Goal: Use online tool/utility: Utilize a website feature to perform a specific function

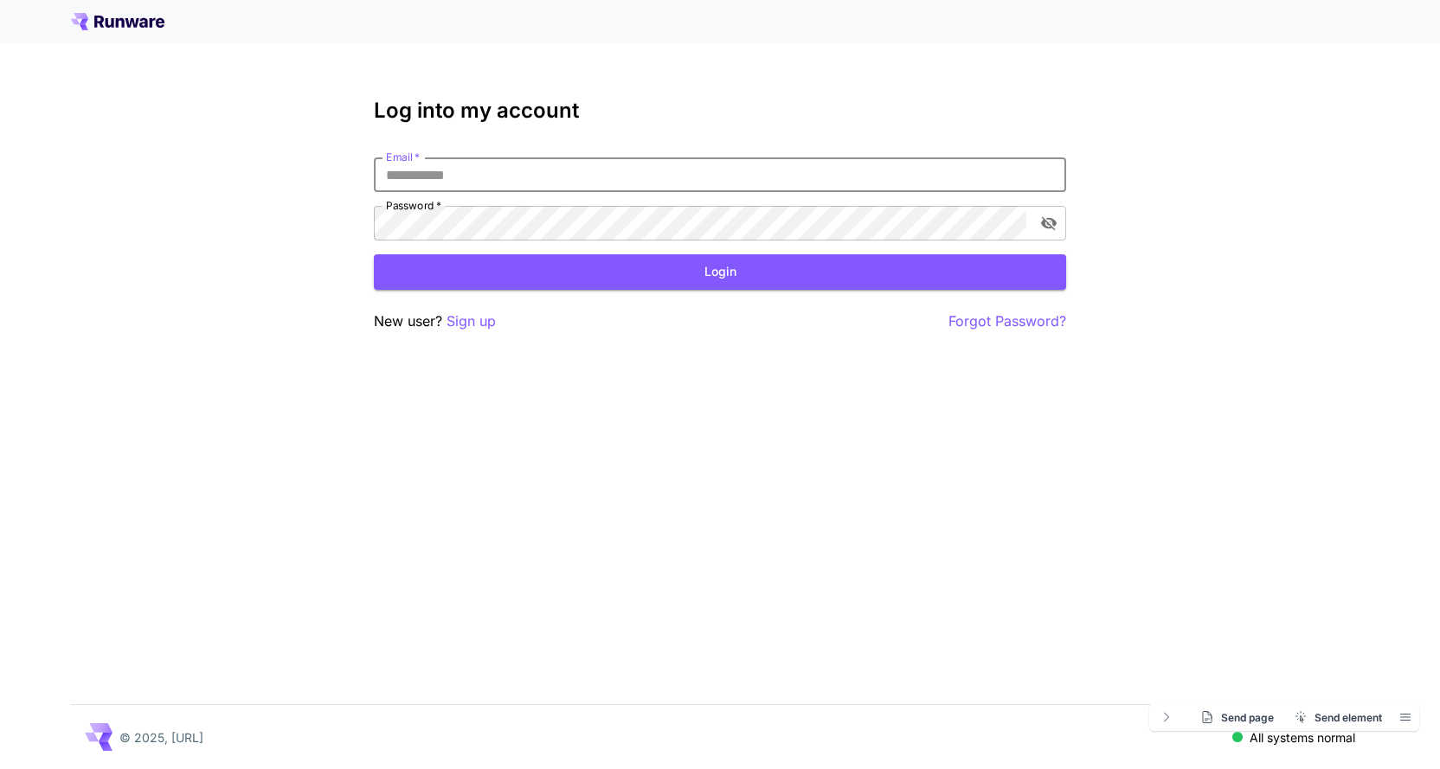
click at [668, 181] on input "Email   *" at bounding box center [720, 175] width 692 height 35
type input "**********"
click button "Login" at bounding box center [720, 271] width 692 height 35
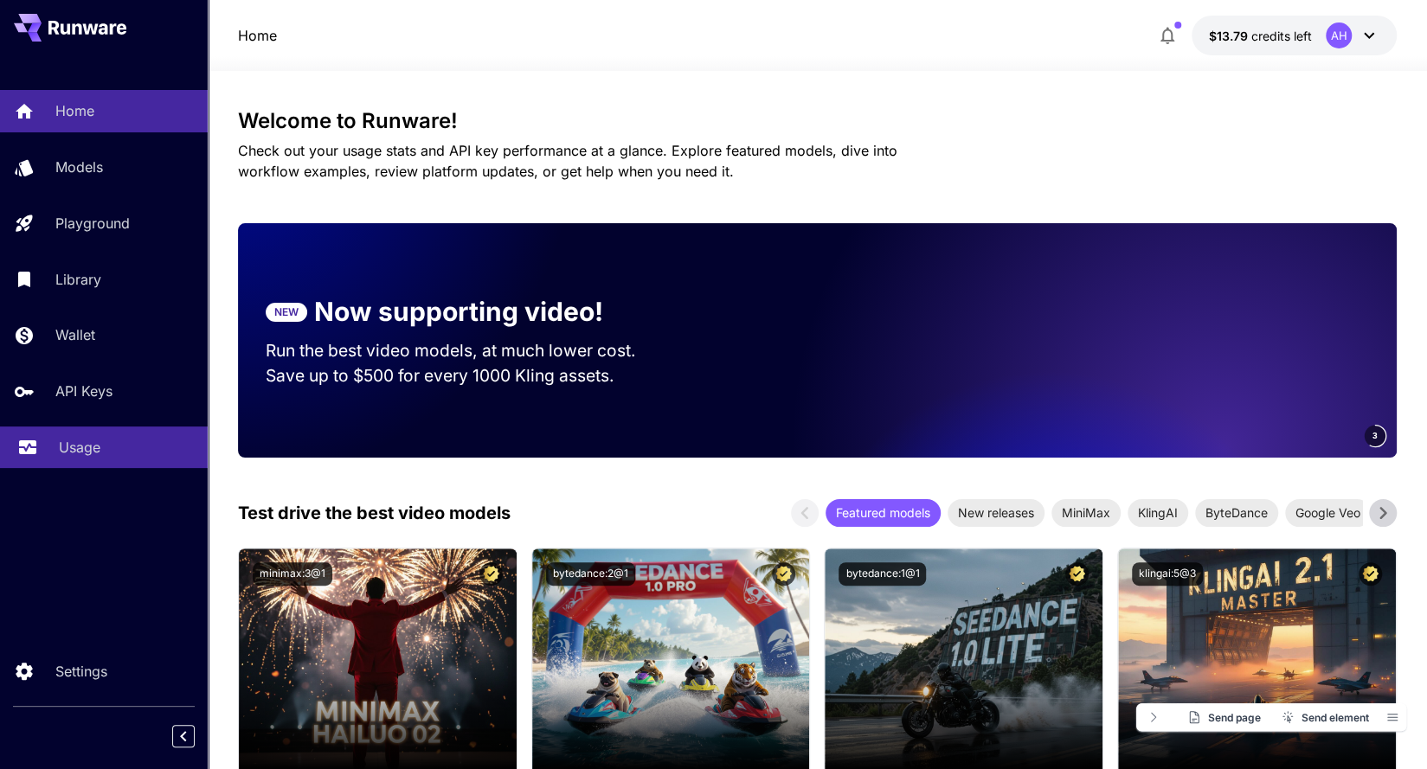
click at [95, 456] on p "Usage" at bounding box center [80, 447] width 42 height 21
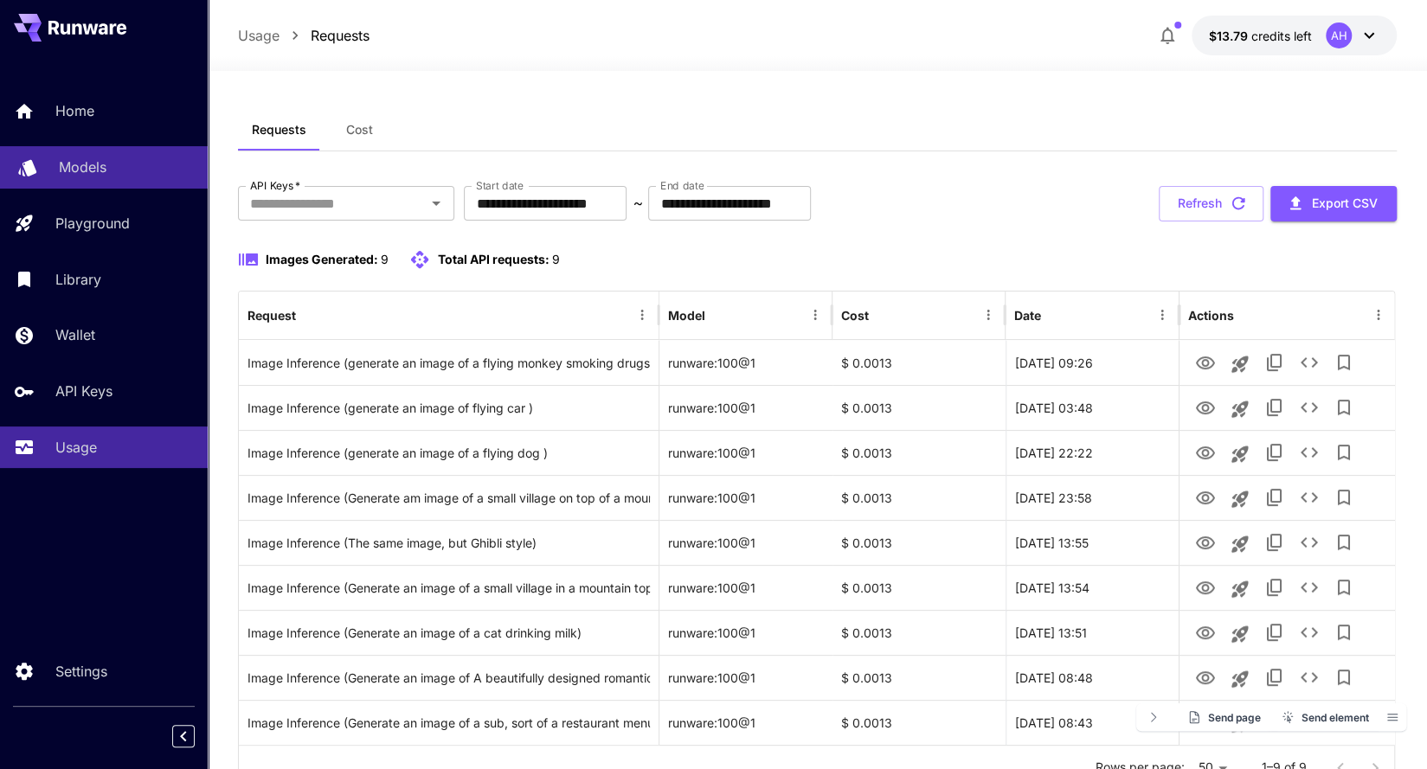
click at [96, 171] on p "Models" at bounding box center [83, 167] width 48 height 21
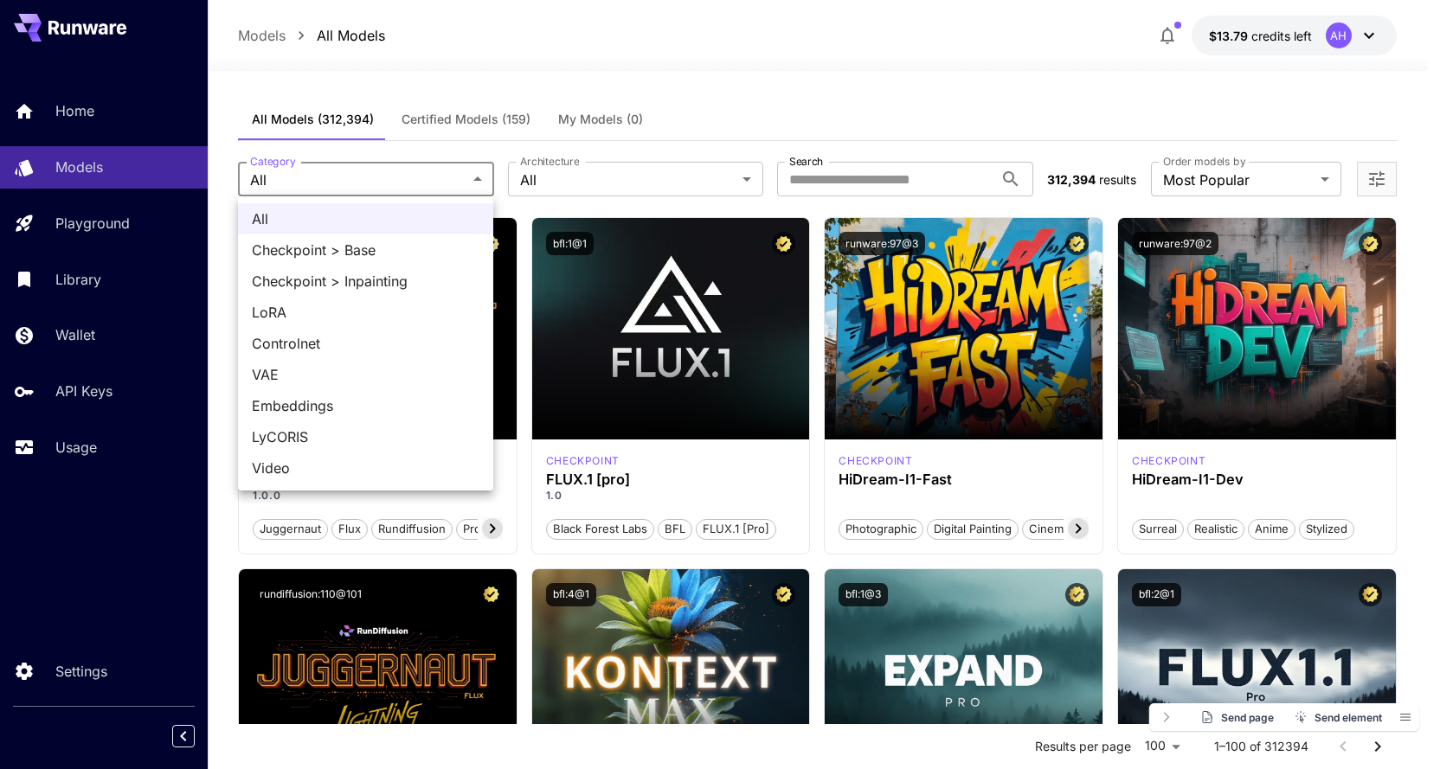
click at [562, 170] on div at bounding box center [720, 384] width 1440 height 769
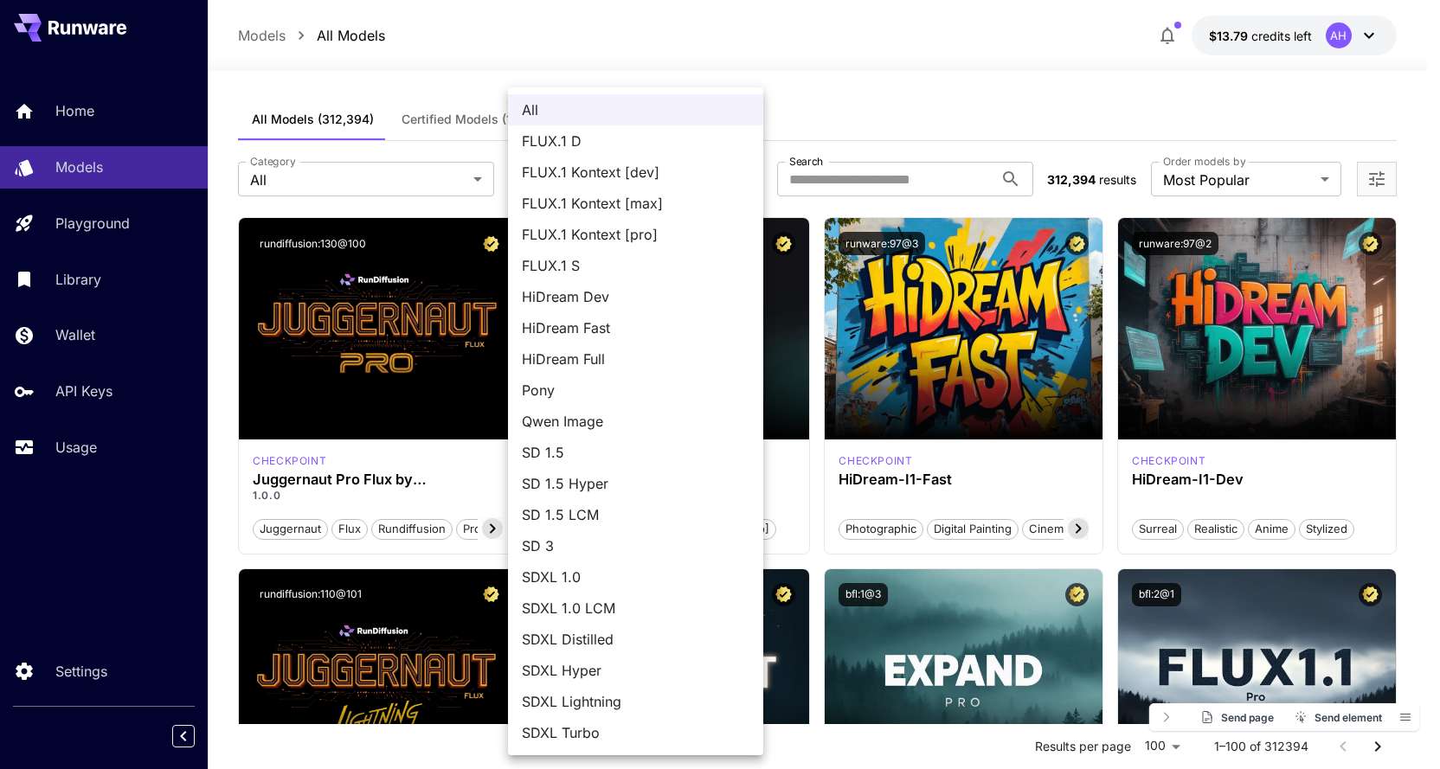
click at [445, 71] on div at bounding box center [720, 384] width 1440 height 769
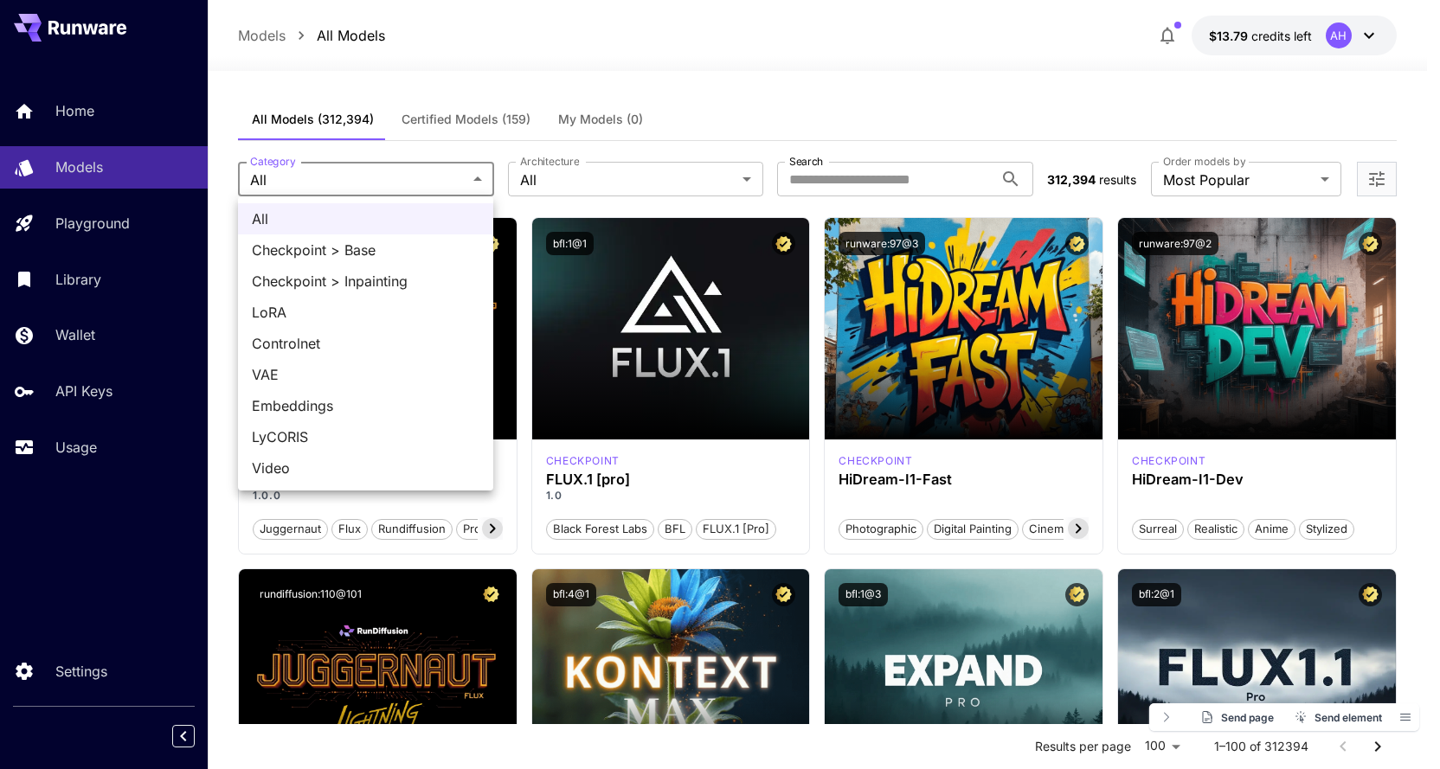
click at [358, 168] on div at bounding box center [720, 384] width 1440 height 769
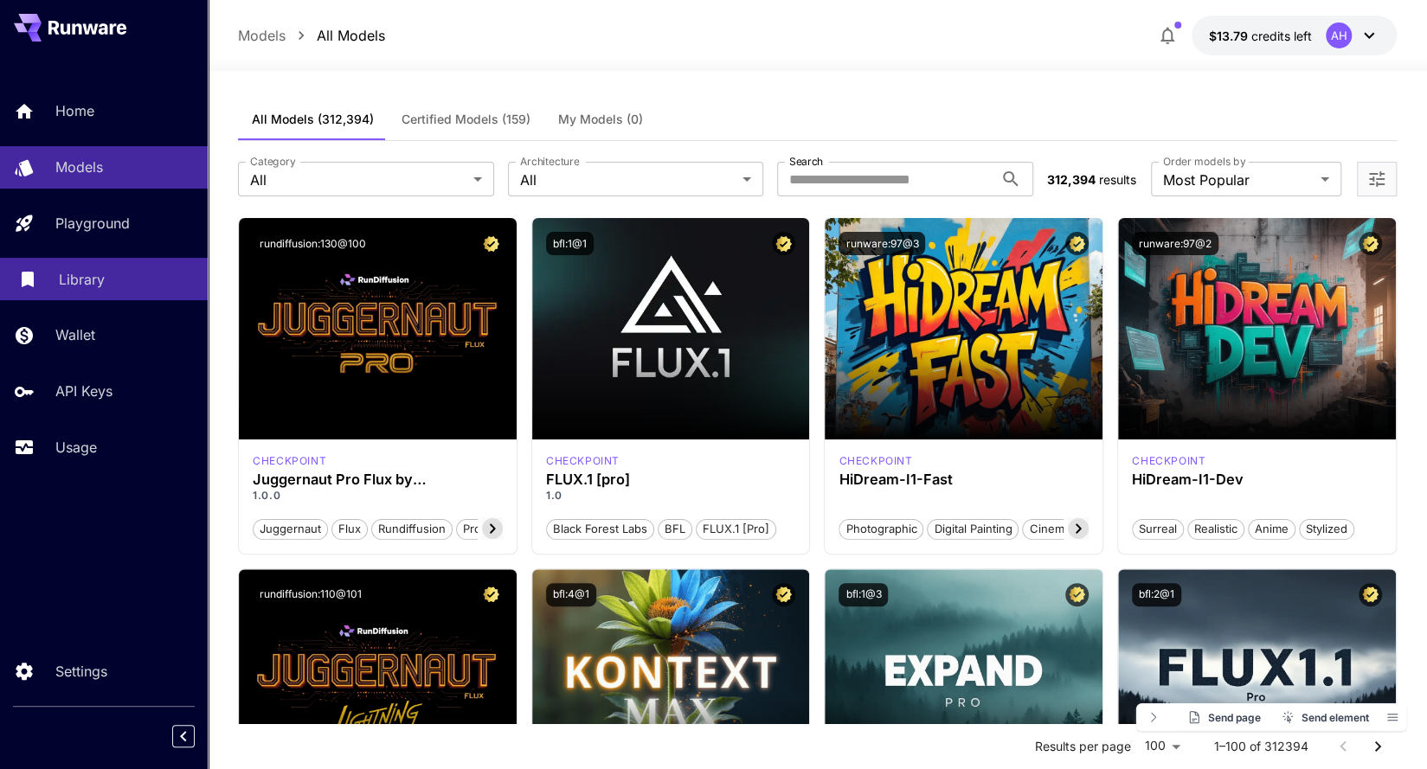
click at [58, 269] on link "Library" at bounding box center [104, 279] width 208 height 42
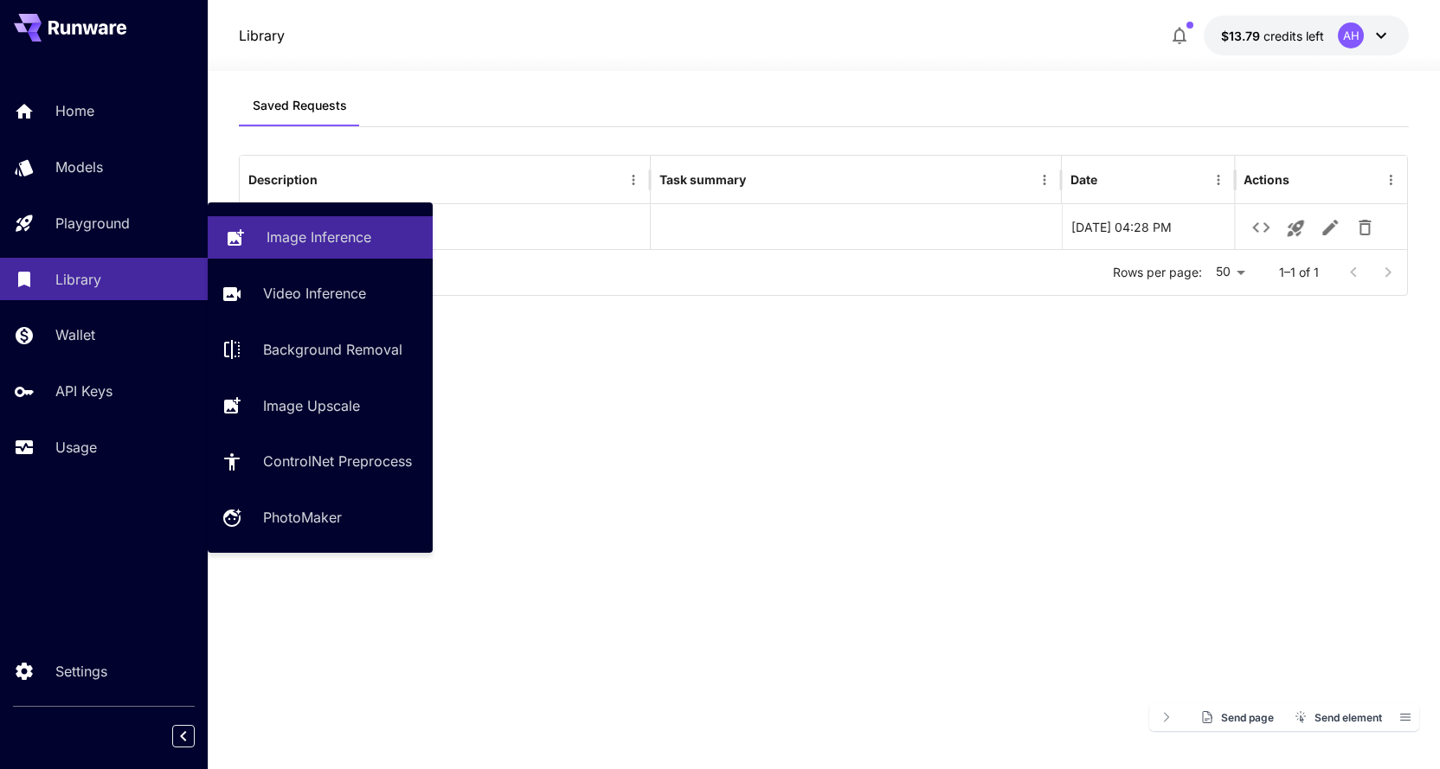
click at [255, 234] on link "Image Inference" at bounding box center [320, 237] width 225 height 42
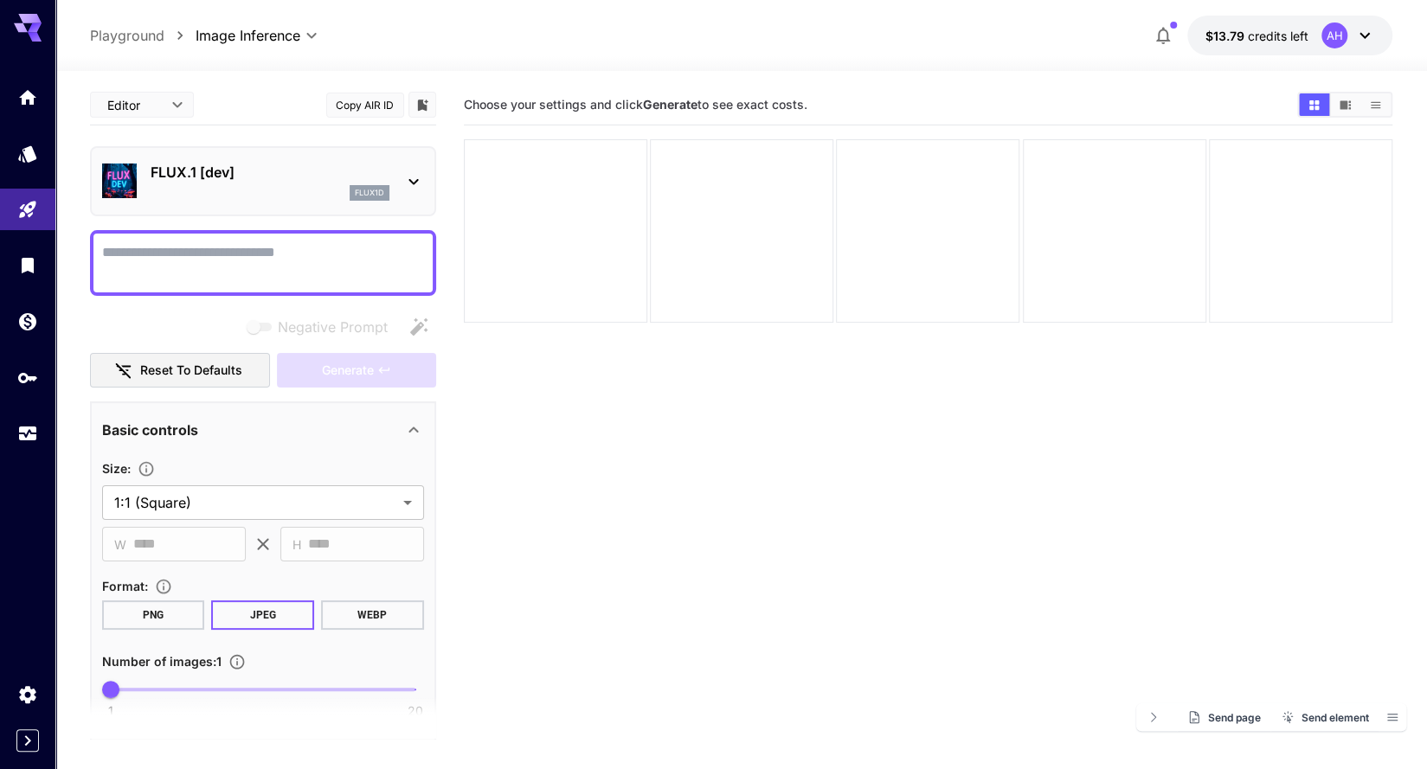
click at [413, 169] on div "FLUX.1 [dev] flux1d" at bounding box center [263, 181] width 322 height 53
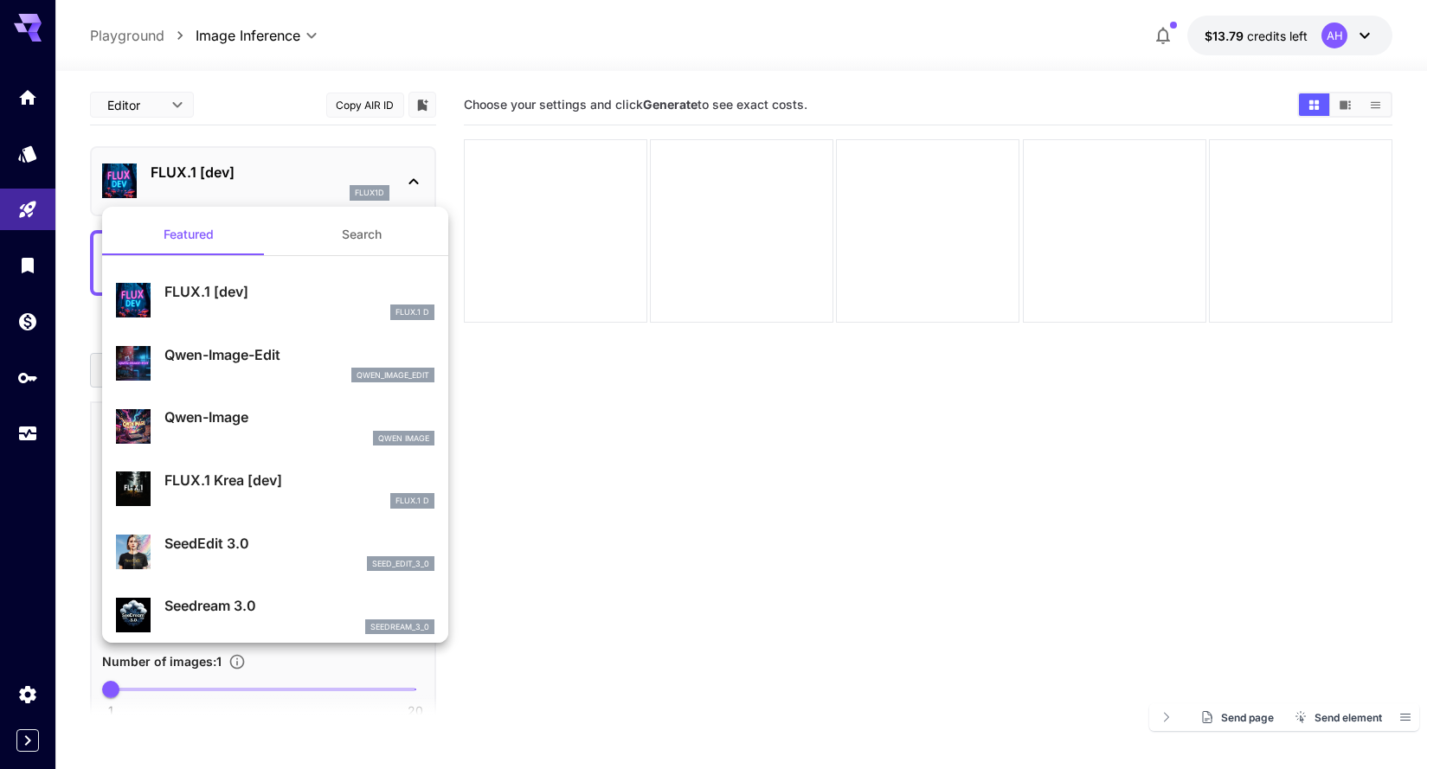
click at [454, 153] on div at bounding box center [720, 384] width 1440 height 769
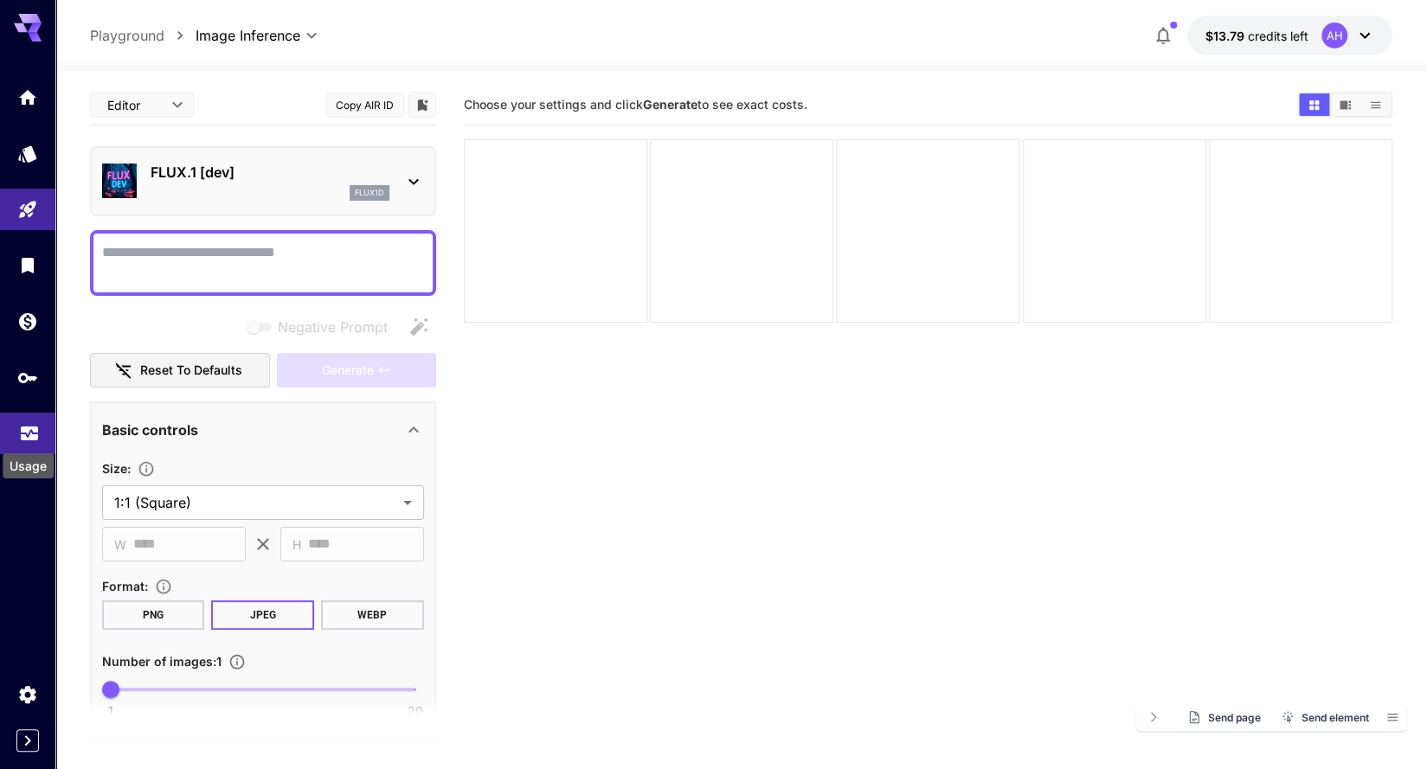
click at [32, 435] on icon "Usage" at bounding box center [29, 431] width 17 height 9
